Goal: Find specific page/section: Find specific page/section

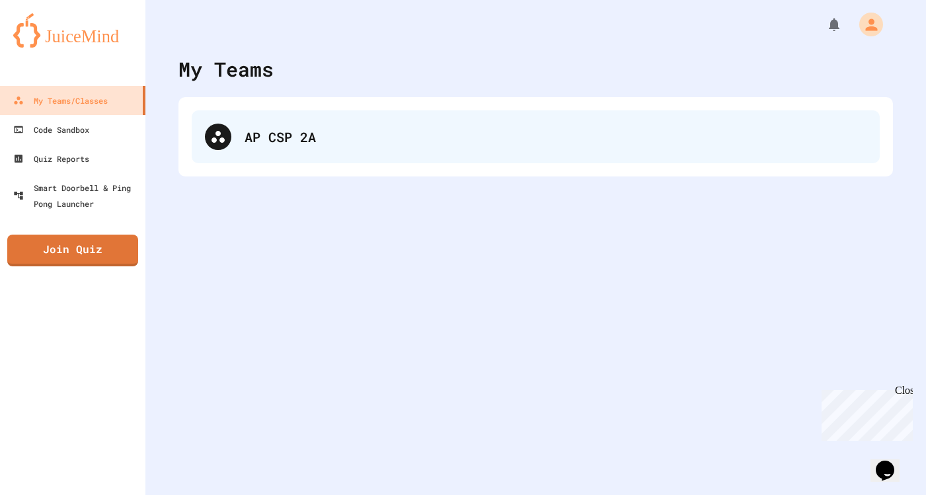
click at [620, 110] on div "AP CSP 2A" at bounding box center [536, 136] width 688 height 53
click at [400, 143] on div "AP CSP 2A" at bounding box center [555, 137] width 622 height 20
